Goal: Task Accomplishment & Management: Complete application form

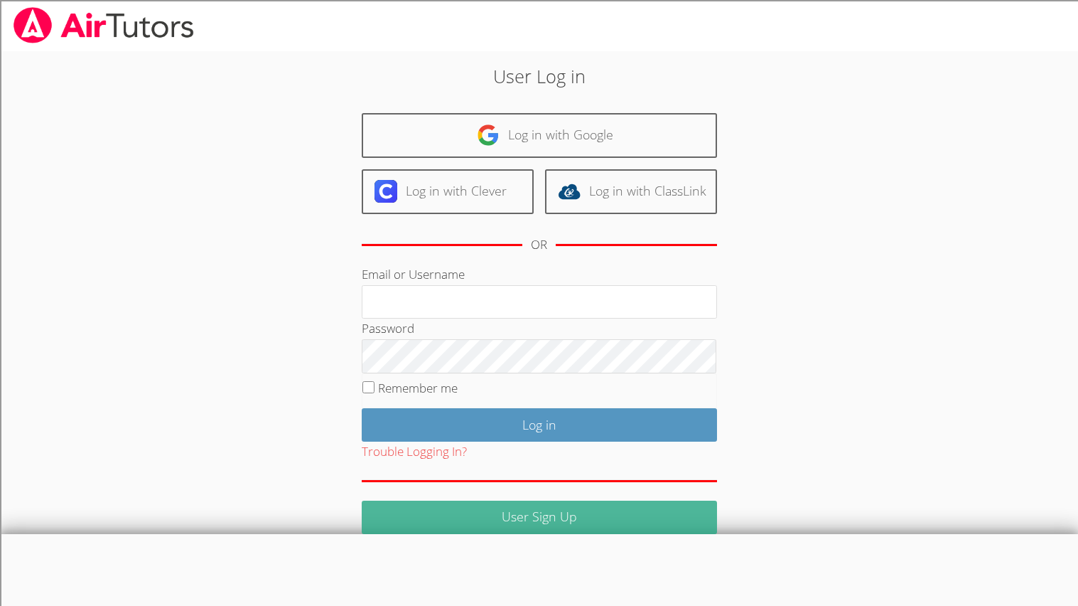
click at [505, 514] on link "User Sign Up" at bounding box center [539, 516] width 355 height 33
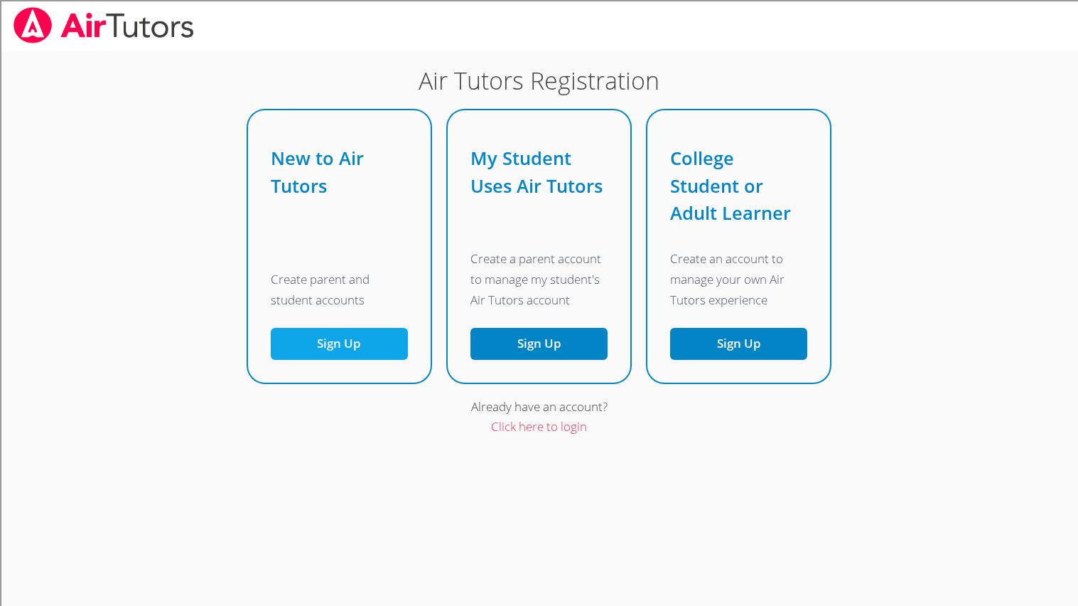
click at [365, 348] on button "Sign Up" at bounding box center [339, 344] width 137 height 32
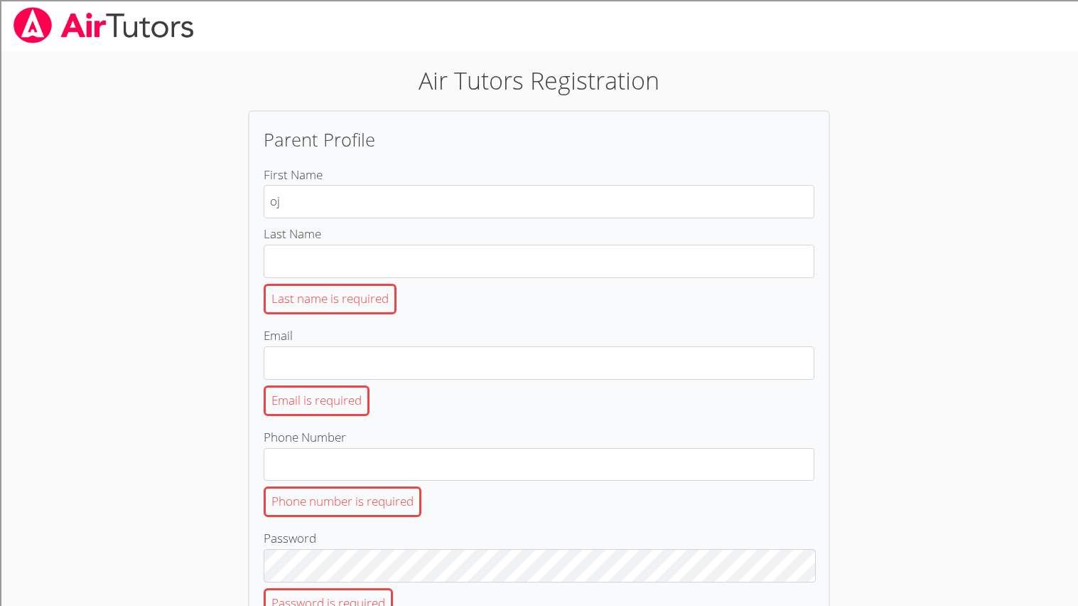
type input "o"
type input "joi"
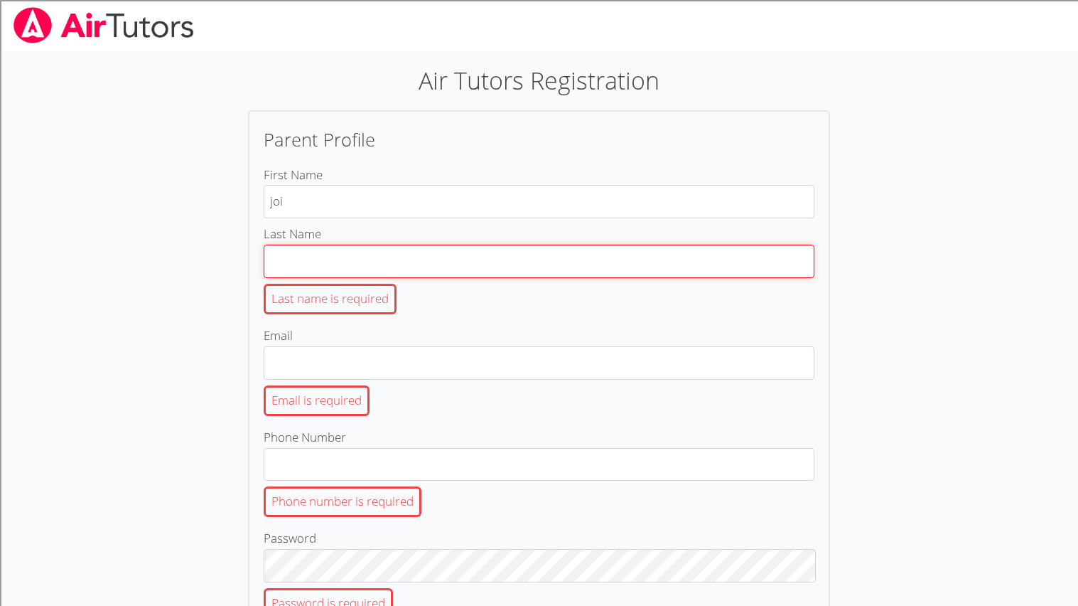
click at [441, 259] on input "Last Name Last name is required" at bounding box center [539, 260] width 551 height 33
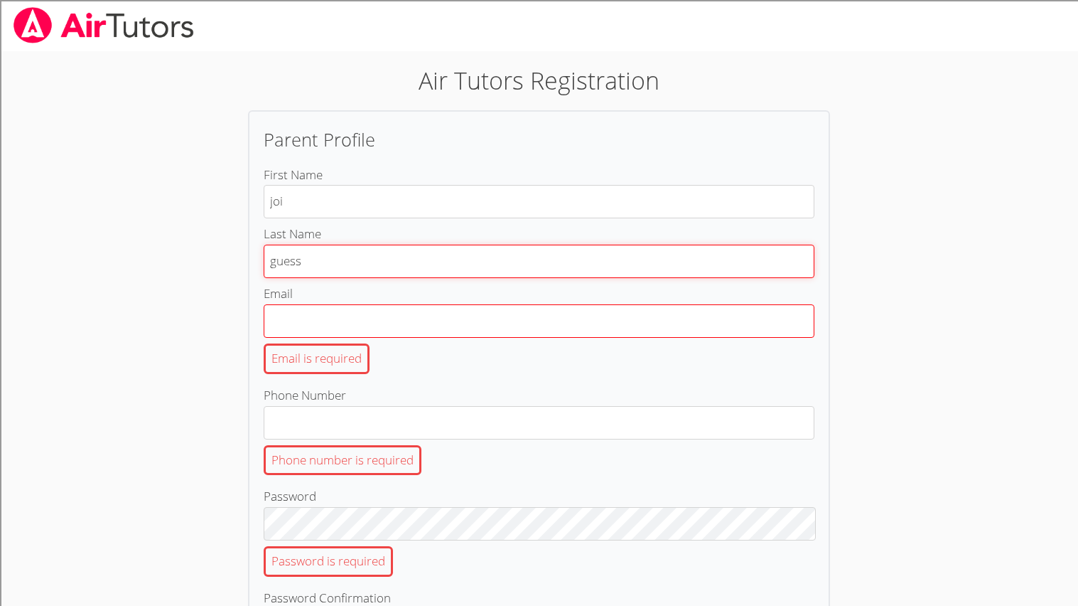
type input "guess"
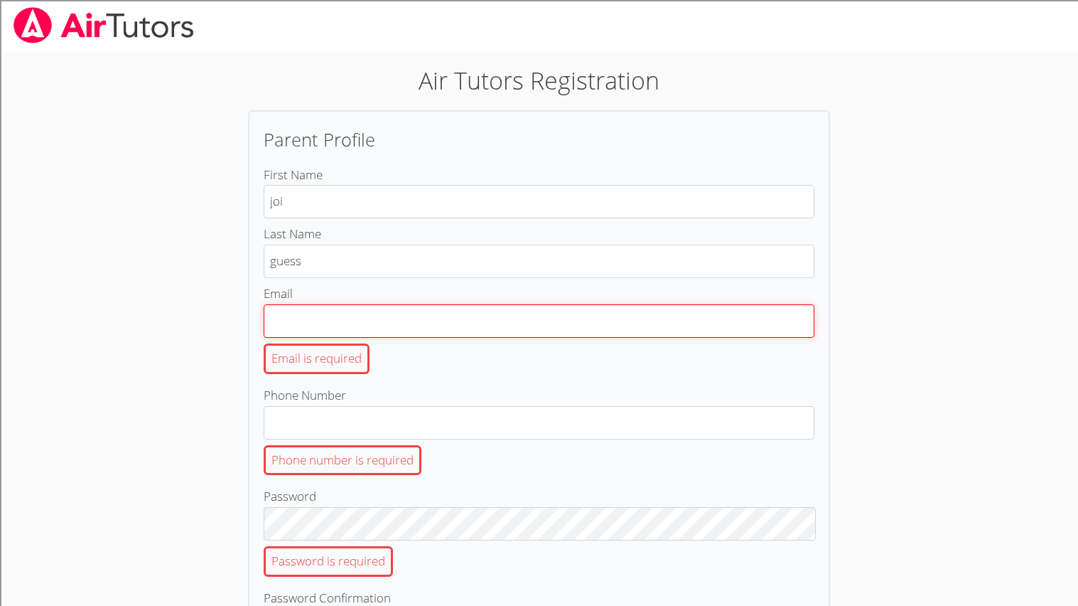
click at [479, 318] on input "Email Email is required" at bounding box center [539, 320] width 551 height 33
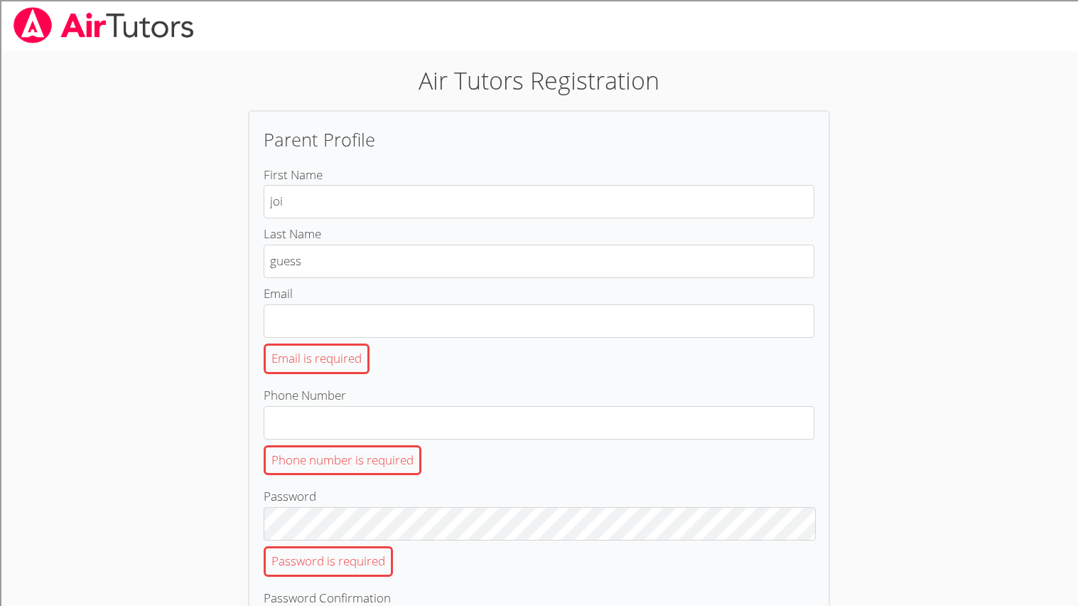
click at [895, 230] on div "Air Tutors Registration Parent Profile First Name [PERSON_NAME] Last Name guess…" at bounding box center [539, 481] width 776 height 836
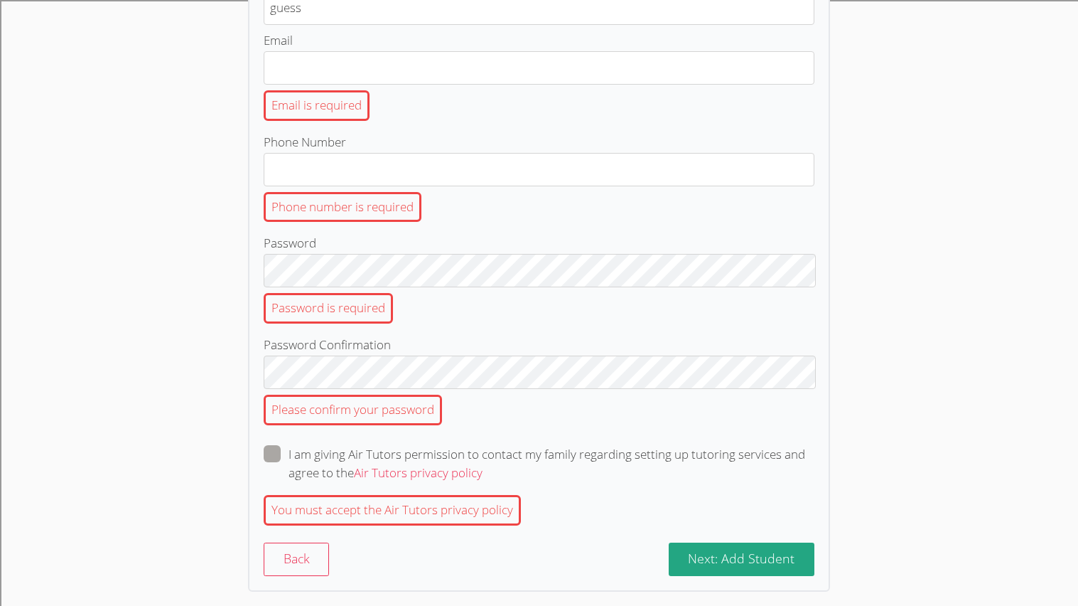
scroll to position [256, 0]
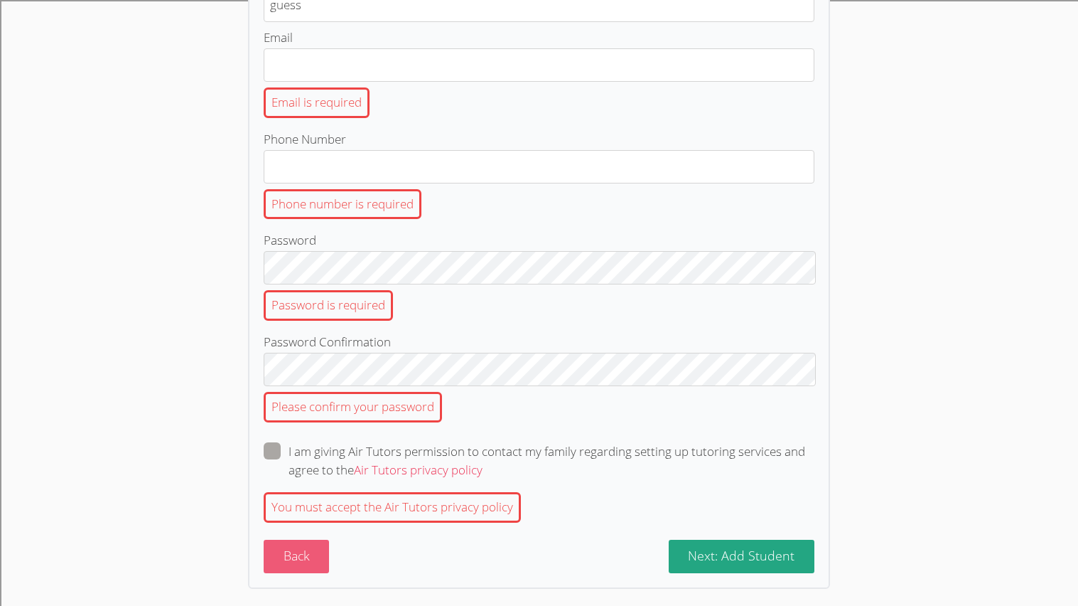
click at [308, 564] on button "Back" at bounding box center [297, 555] width 66 height 33
